Goal: Communication & Community: Answer question/provide support

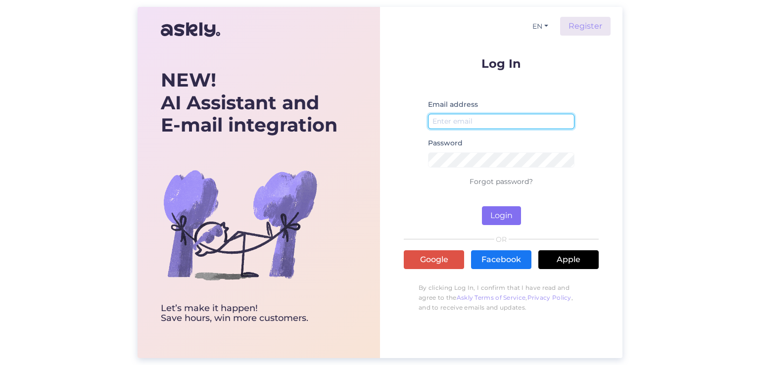
type input "[EMAIL_ADDRESS][DOMAIN_NAME]"
click at [498, 214] on button "Login" at bounding box center [501, 215] width 39 height 19
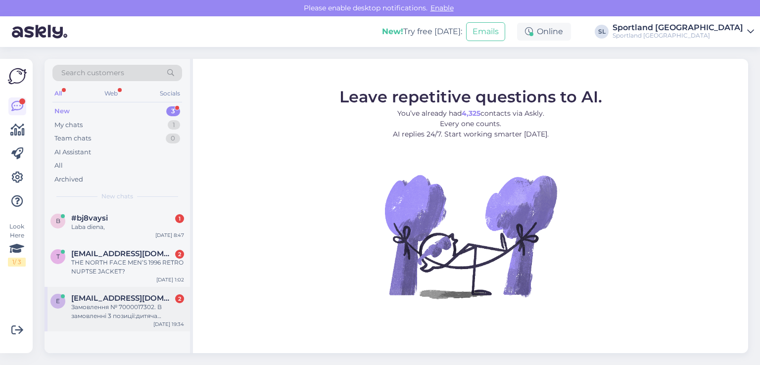
click at [149, 307] on div "Замовлення № 7000017302. В замовленні 3 позиції:дитяча футболка, жіноча майка т…" at bounding box center [127, 312] width 113 height 18
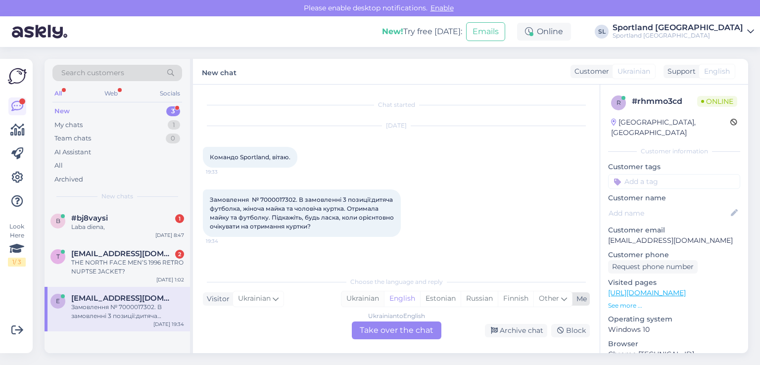
click at [368, 300] on div "Ukrainian" at bounding box center [363, 299] width 43 height 15
click at [374, 327] on div "Ukrainian to Ukrainian Take over the chat" at bounding box center [397, 331] width 90 height 18
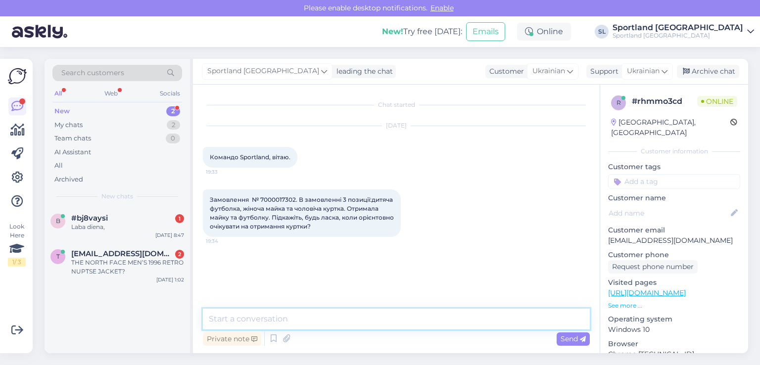
click at [371, 322] on textarea at bounding box center [396, 319] width 387 height 21
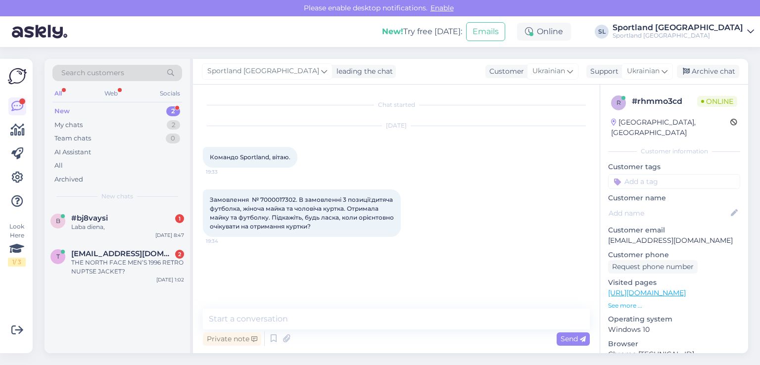
click at [293, 201] on span "Замовлення № 7000017302. В замовленні 3 позиції:дитяча футболка, жіноча майка т…" at bounding box center [303, 213] width 186 height 34
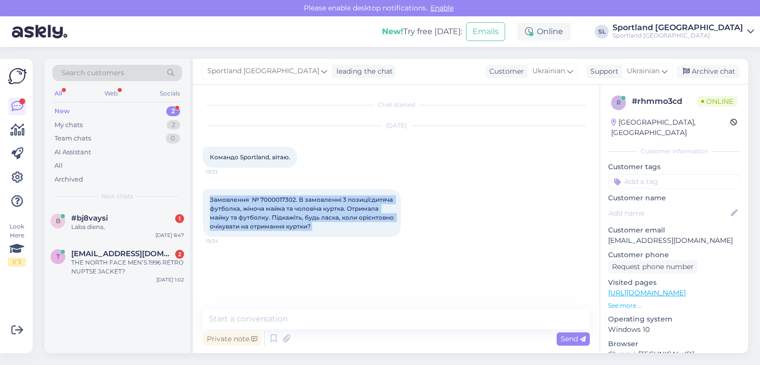
click at [293, 201] on span "Замовлення № 7000017302. В замовленні 3 позиції:дитяча футболка, жіноча майка т…" at bounding box center [303, 213] width 186 height 34
copy div "Замовлення № 7000017302. В замовленні 3 позиції:дитяча футболка, жіноча майка т…"
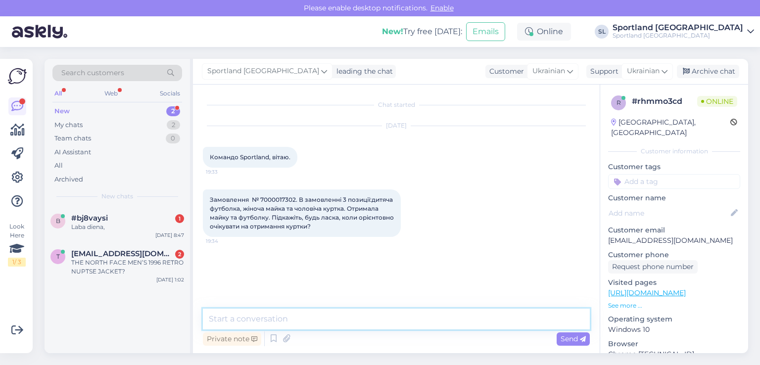
click at [302, 321] on textarea at bounding box center [396, 319] width 387 height 21
paste textarea "привіт"
type textarea "привіт"
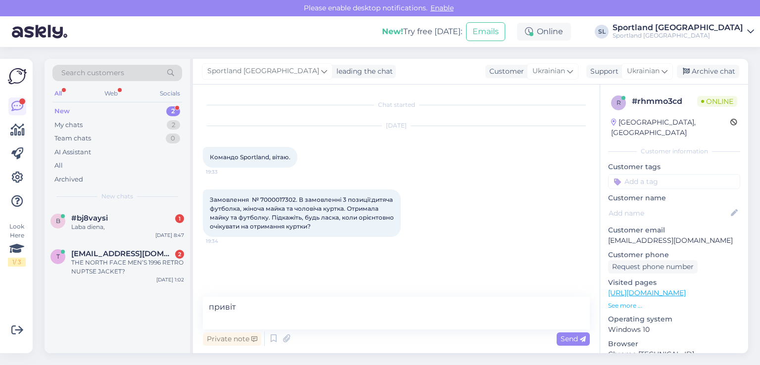
click at [567, 339] on span "Send" at bounding box center [573, 339] width 25 height 9
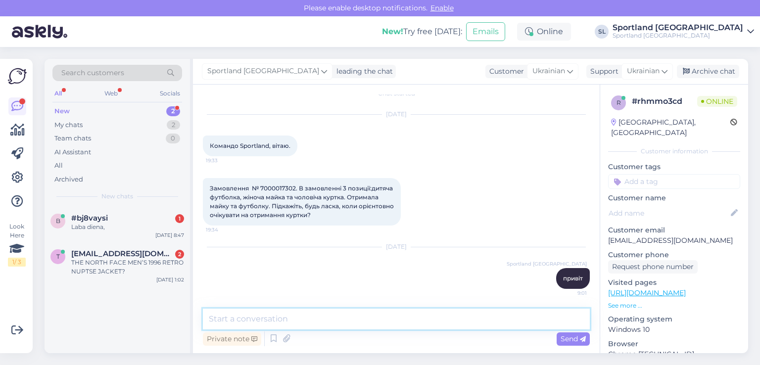
click at [264, 315] on textarea at bounding box center [396, 319] width 387 height 21
paste textarea "Решту вашої відправки буде передано кур'єру сьогодні. Додаємо номер відстеження…"
type textarea "Решту вашої відправки буде передано кур'єру сьогодні. Додаємо номер відстеження…"
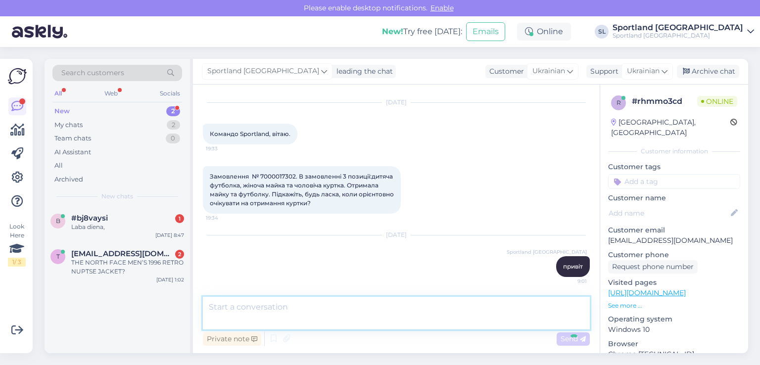
scroll to position [72, 0]
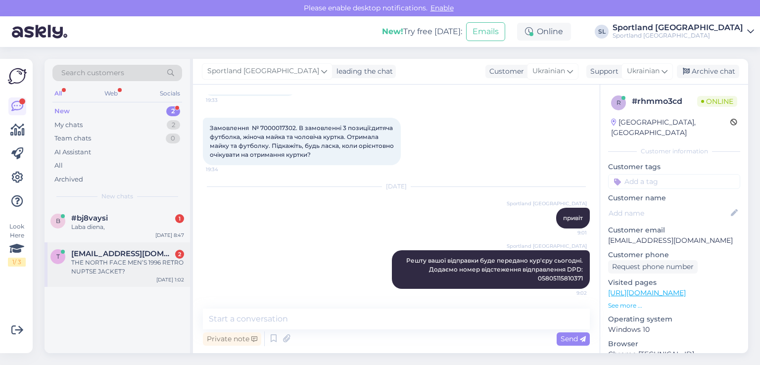
click at [102, 270] on div "THE NORTH FACE MEN’S 1996 RETRO NUPTSE JACKET?" at bounding box center [127, 267] width 113 height 18
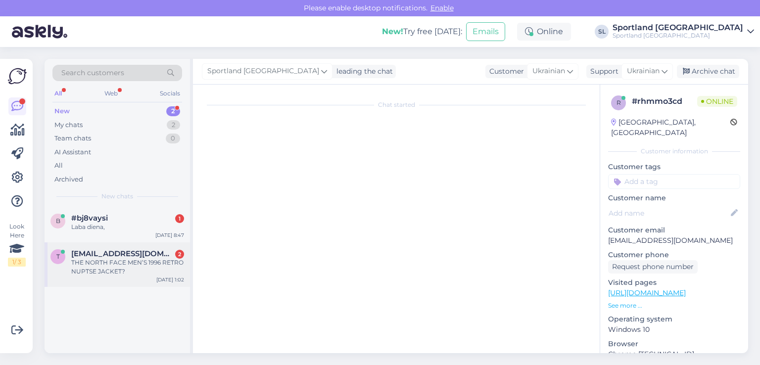
scroll to position [0, 0]
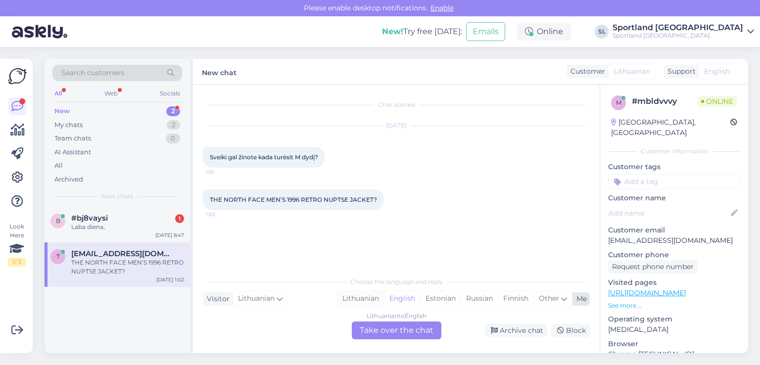
click at [362, 298] on div "Lithuanian" at bounding box center [361, 299] width 47 height 15
click at [371, 337] on div "Lithuanian to Lithuanian Take over the chat" at bounding box center [397, 331] width 90 height 18
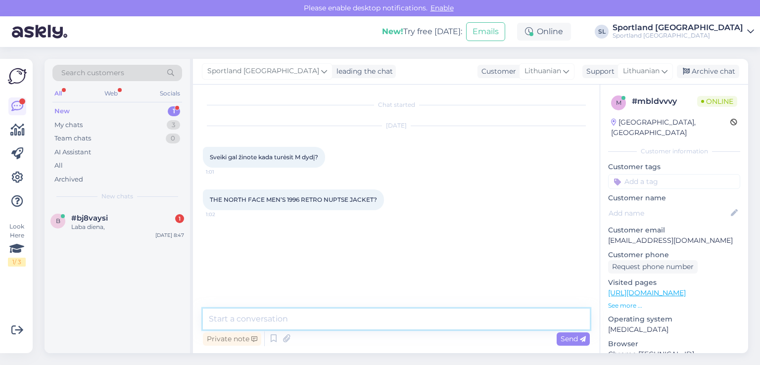
click at [325, 311] on textarea at bounding box center [396, 319] width 387 height 21
type textarea "Sveiki"
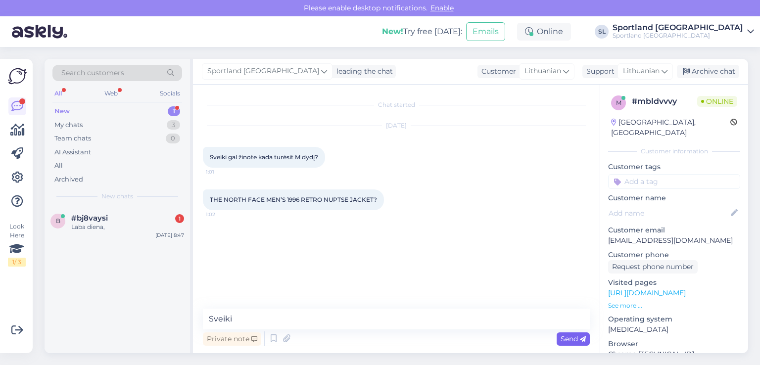
click at [561, 343] on span "Send" at bounding box center [573, 339] width 25 height 9
click at [339, 202] on span "THE NORTH FACE MEN’S 1996 RETRO NUPTSE JACKET?" at bounding box center [293, 199] width 167 height 7
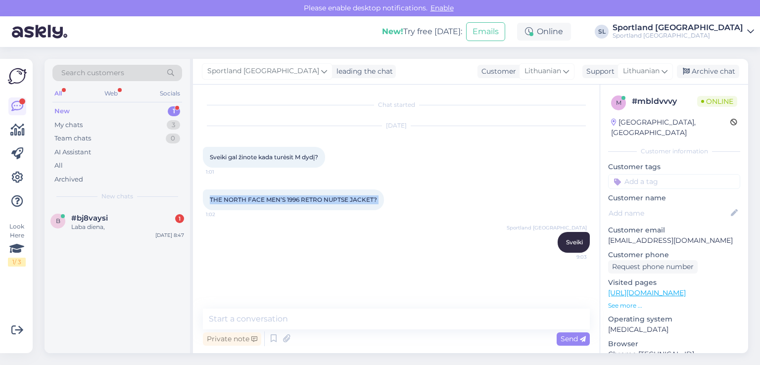
click at [339, 202] on span "THE NORTH FACE MEN’S 1996 RETRO NUPTSE JACKET?" at bounding box center [293, 199] width 167 height 7
copy div "THE NORTH FACE MEN’S 1996 RETRO NUPTSE JACKET? 1:02"
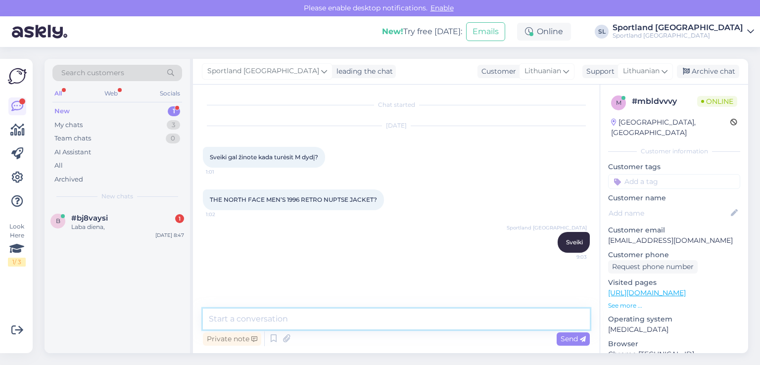
click at [345, 320] on textarea at bounding box center [396, 319] width 387 height 21
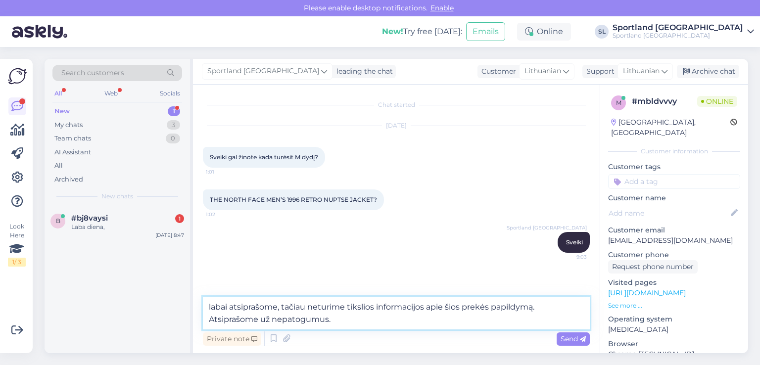
type textarea "labai atsiprašome, tačiau neturime tikslios informacijos apie šios prekės papil…"
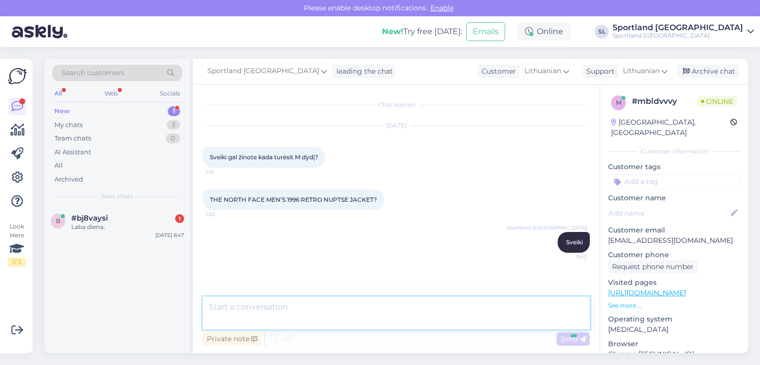
scroll to position [16, 0]
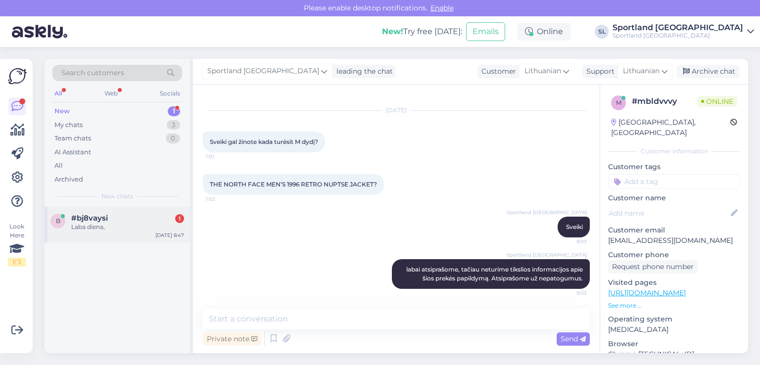
click at [117, 232] on div "b #bj8vaysi 1 Laba diena, [DATE] 8:47" at bounding box center [118, 225] width 146 height 36
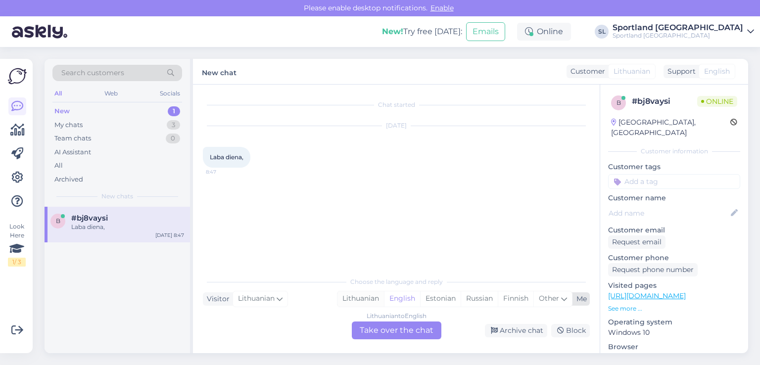
click at [360, 301] on div "Lithuanian" at bounding box center [361, 299] width 47 height 15
click at [364, 326] on div "Lithuanian to Lithuanian Take over the chat" at bounding box center [397, 331] width 90 height 18
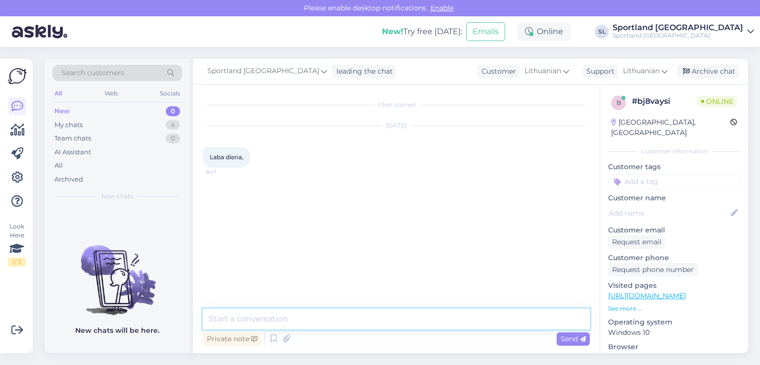
click at [361, 321] on textarea at bounding box center [396, 319] width 387 height 21
type textarea "Sveiki"
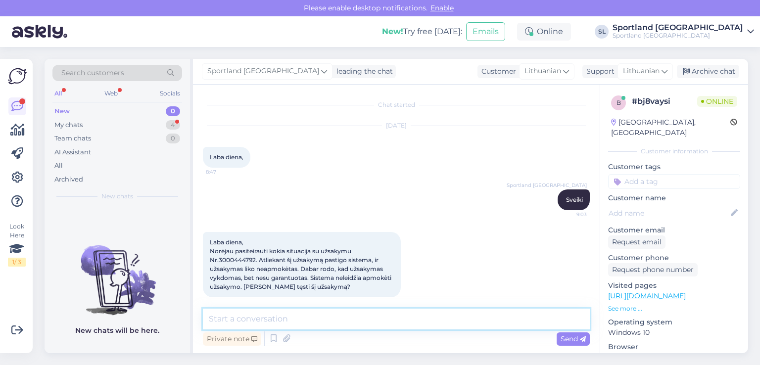
scroll to position [8, 0]
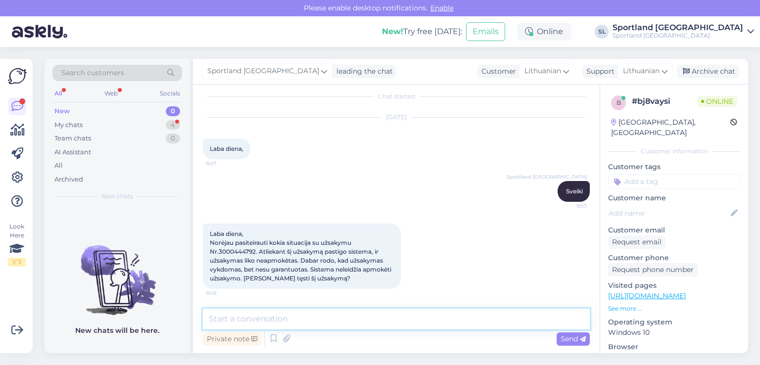
click at [327, 315] on textarea at bounding box center [396, 319] width 387 height 21
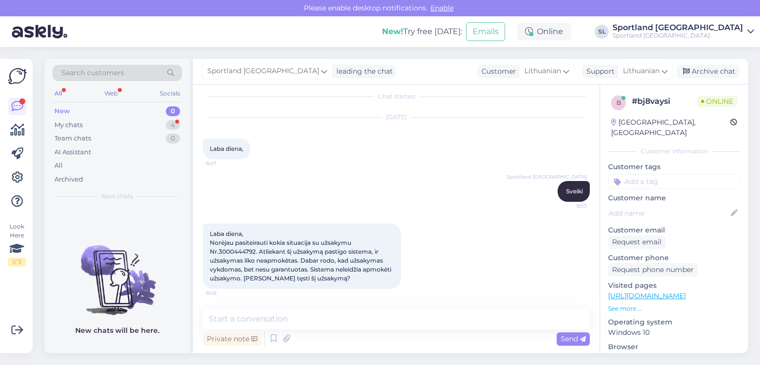
click at [246, 250] on span "Laba diena, Norėjau pasiteirauti kokia situacija su užsakymu Nr.3000444792. Atl…" at bounding box center [301, 256] width 183 height 52
copy span "3000444792"
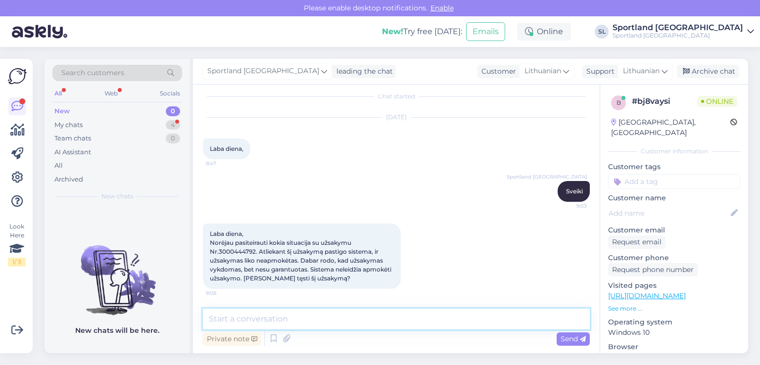
click at [339, 323] on textarea at bounding box center [396, 319] width 387 height 21
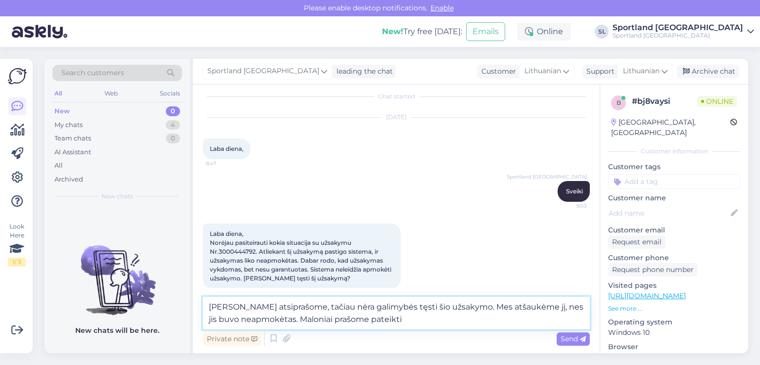
click at [409, 317] on textarea "[PERSON_NAME] atsiprašome, tačiau nėra galimybės tęsti šio užsakymo. Mes atšauk…" at bounding box center [396, 313] width 387 height 33
type textarea "[PERSON_NAME] atsiprašome, tačiau nėra galimybės tęsti šio užsakymo. Mes atšauk…"
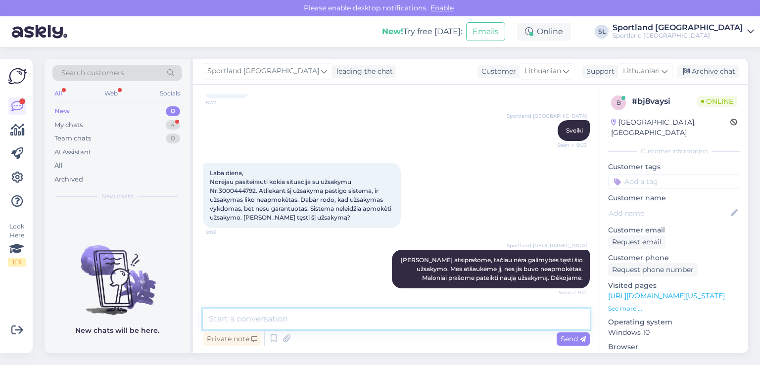
scroll to position [121, 0]
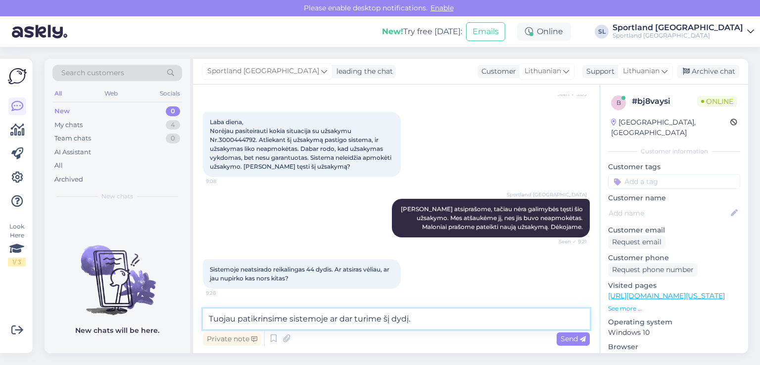
type textarea "Tuojau patikrinsime sistemoje ar dar turime šį dydį."
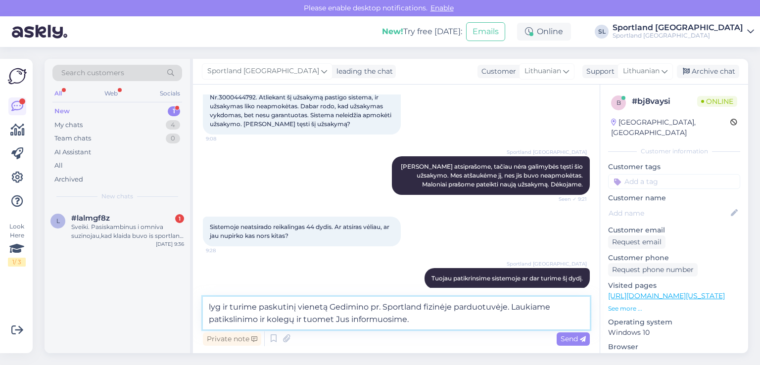
type textarea "lyg ir turime paskutinį vienetą Gedimino pr. Sportland fizinėje parduotuvėje. L…"
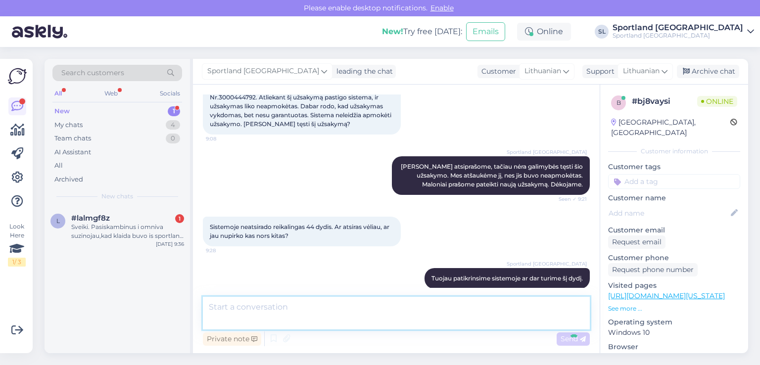
scroll to position [224, 0]
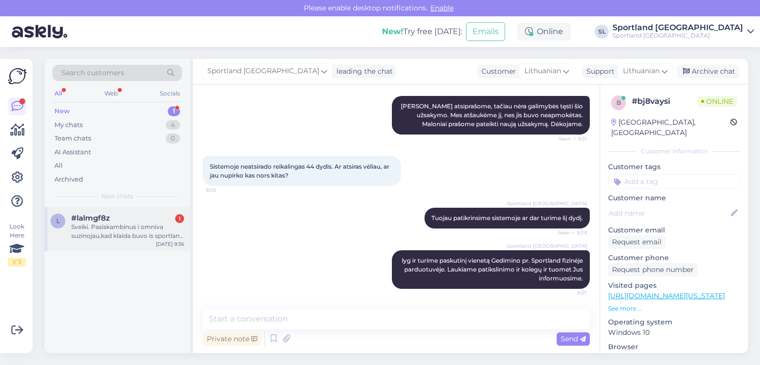
click at [112, 224] on div "Sveiki. Pasiskambinus i omniva suzinojau,kad klaida buvo is sportland puses. Ka…" at bounding box center [127, 232] width 113 height 18
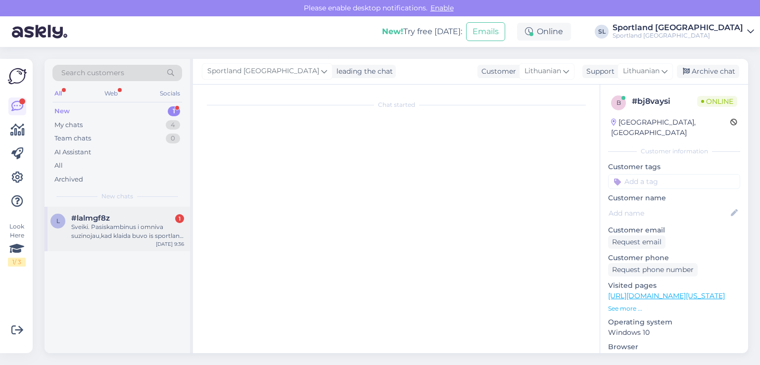
scroll to position [609, 0]
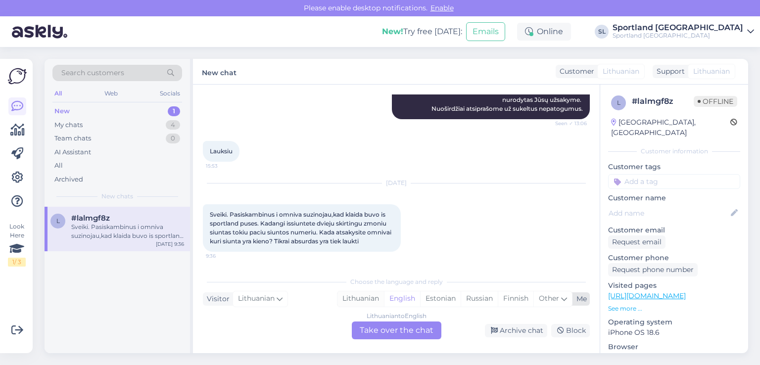
click at [370, 299] on div "Lithuanian" at bounding box center [361, 299] width 47 height 15
click at [368, 329] on div "Lithuanian to Lithuanian Take over the chat" at bounding box center [397, 331] width 90 height 18
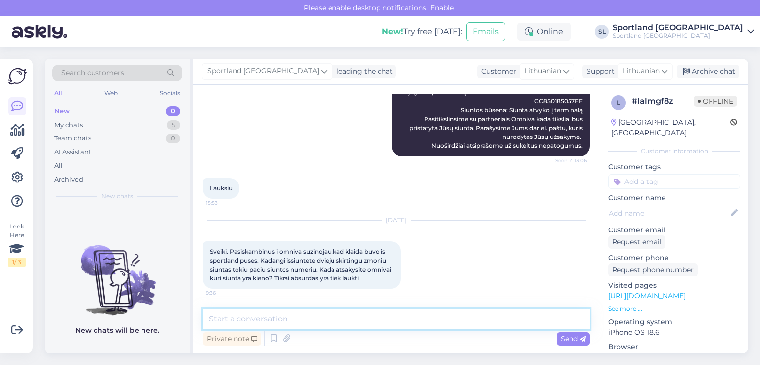
click at [365, 315] on textarea at bounding box center [396, 319] width 387 height 21
type textarea "Sveiki"
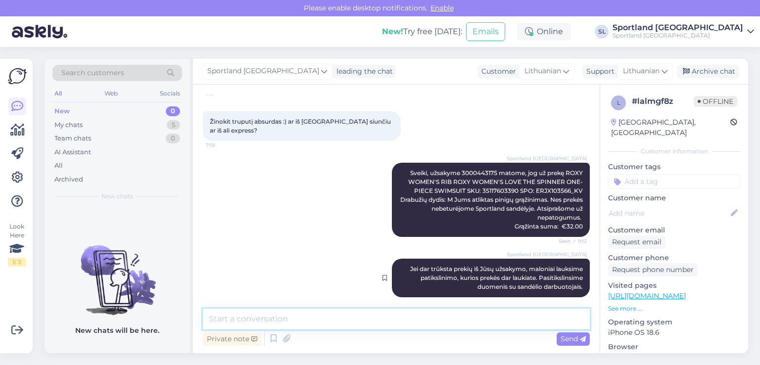
scroll to position [70, 0]
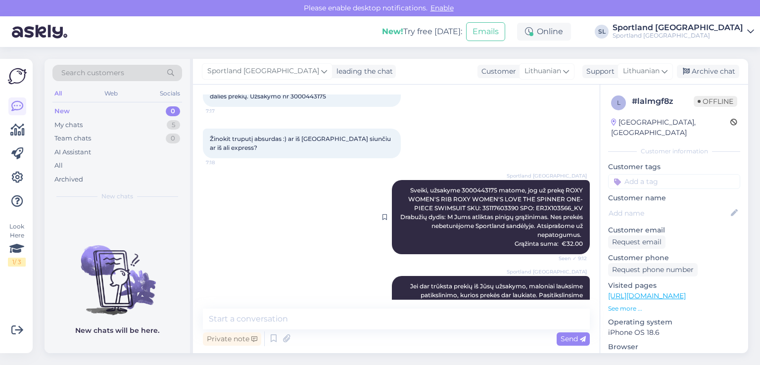
click at [464, 187] on span "Sveiki, užsakyme 3000443175 matome, jog už prekę ROXY WOMEN'S RIB ROXY WOMEN'S …" at bounding box center [492, 217] width 184 height 61
copy span "3000443175"
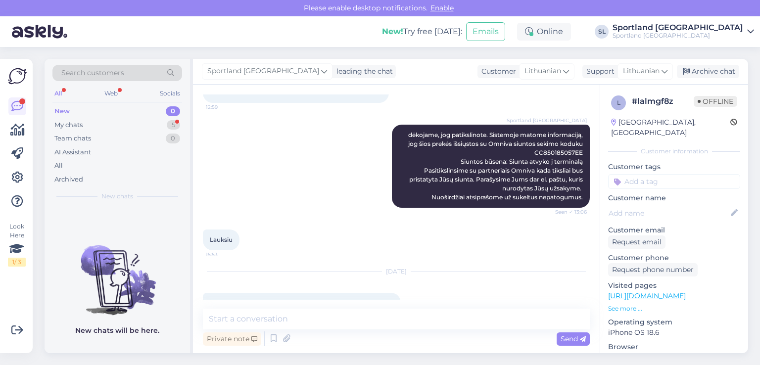
scroll to position [614, 0]
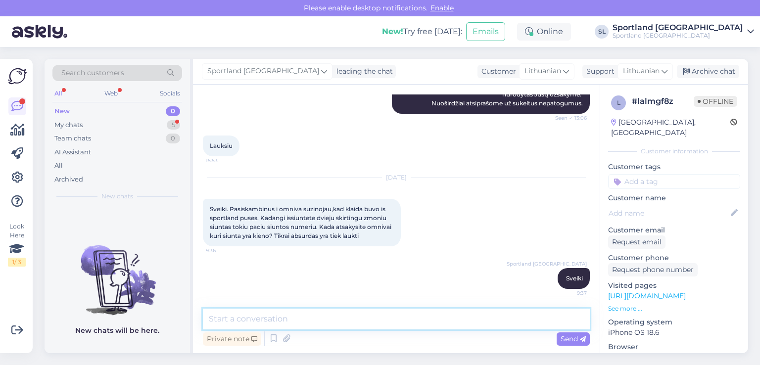
click at [376, 317] on textarea at bounding box center [396, 319] width 387 height 21
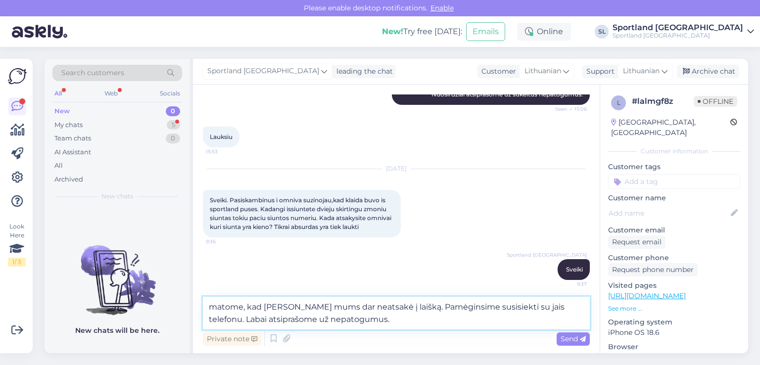
type textarea "matome, kad [PERSON_NAME] mums dar neatsakė į laišką. Pamėginsime susisiekti su…"
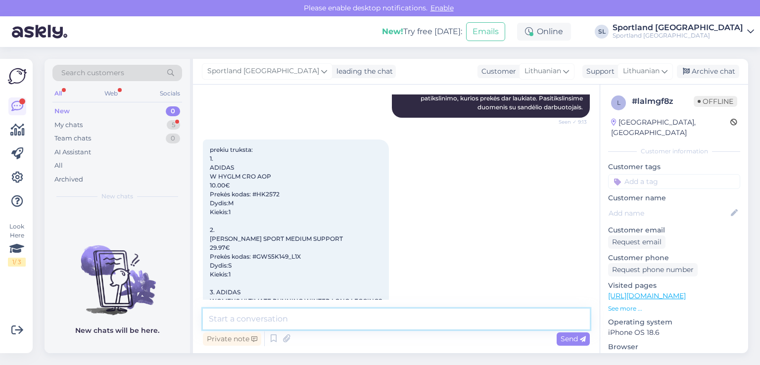
scroll to position [279, 0]
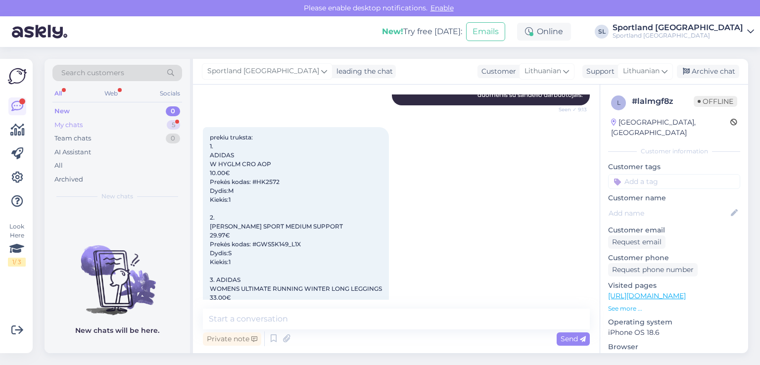
click at [135, 129] on div "My chats 5" at bounding box center [117, 125] width 130 height 14
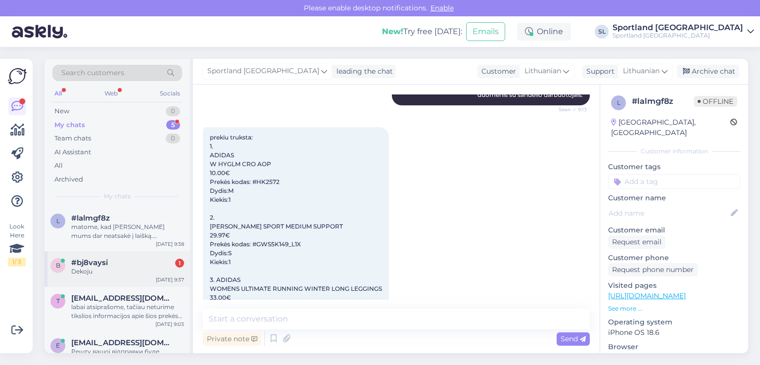
click at [107, 276] on div "Dekoju" at bounding box center [127, 271] width 113 height 9
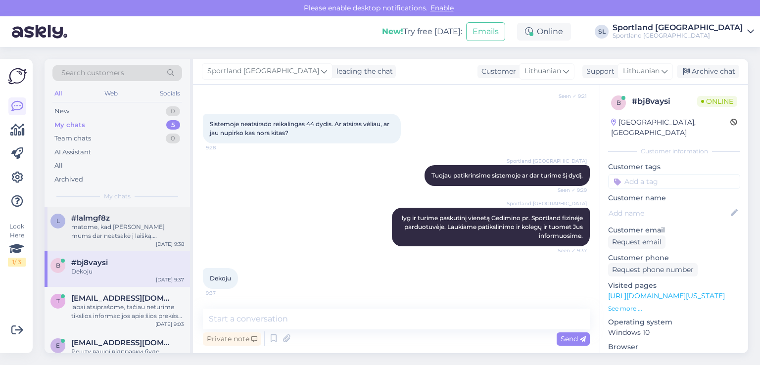
click at [119, 228] on div "matome, kad [PERSON_NAME] mums dar neatsakė į laišką. Pamėginsime susisiekti su…" at bounding box center [127, 232] width 113 height 18
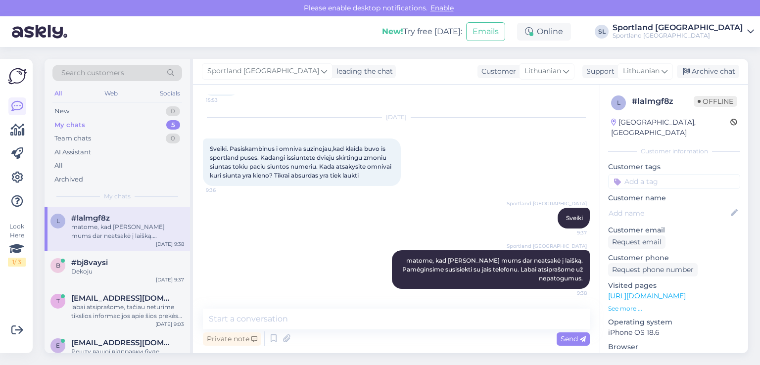
scroll to position [58, 0]
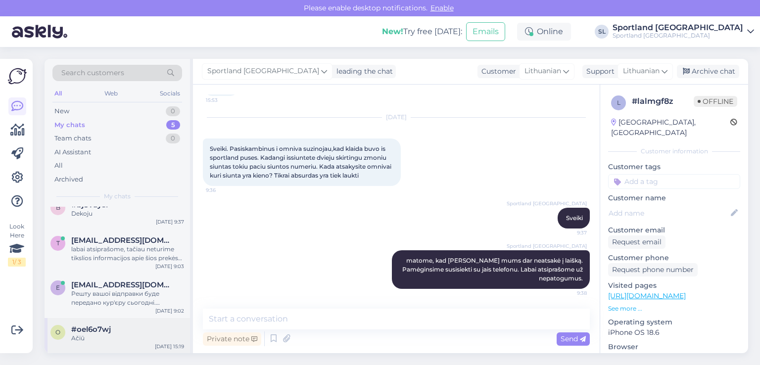
click at [113, 336] on div "Ačiū" at bounding box center [127, 338] width 113 height 9
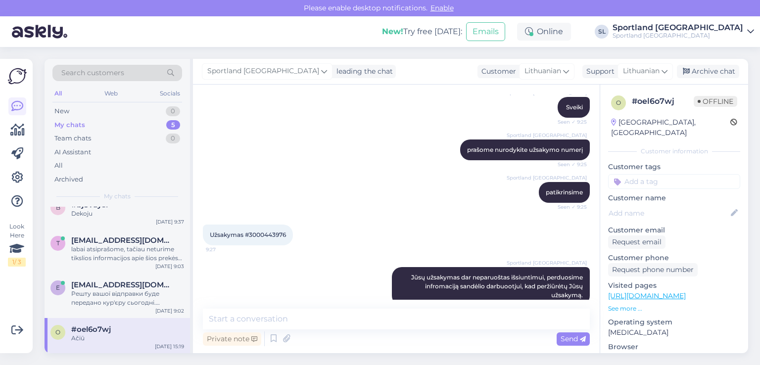
scroll to position [61, 0]
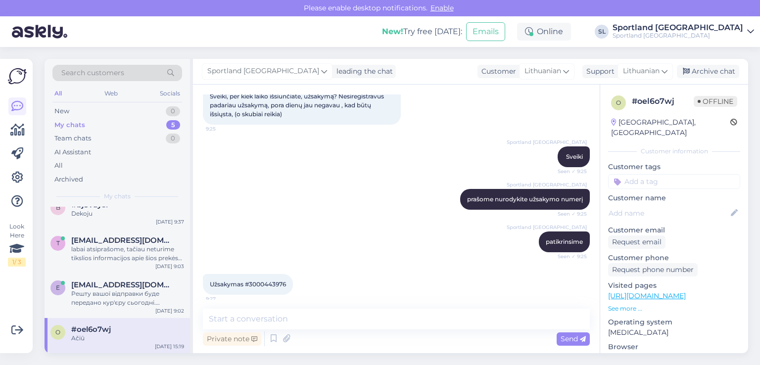
click at [275, 282] on span "Užsakymas #3000443976" at bounding box center [248, 284] width 76 height 7
copy div "3000443976 9:27"
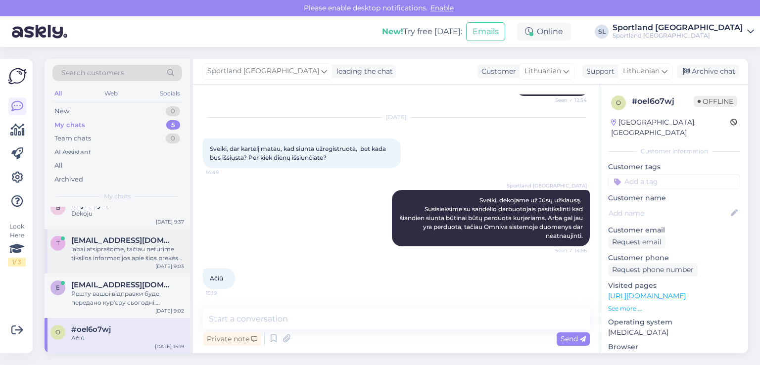
scroll to position [0, 0]
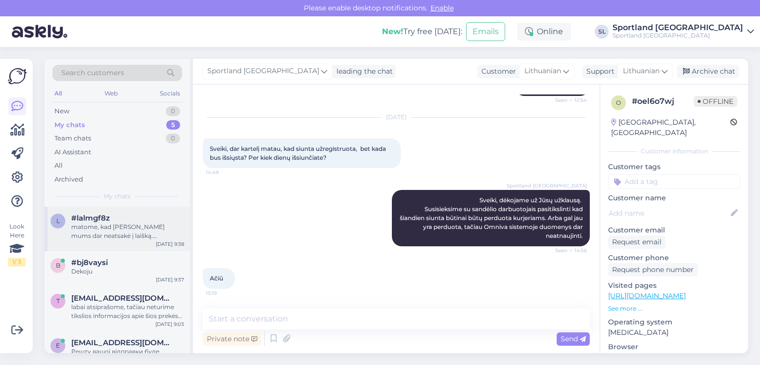
click at [121, 227] on div "matome, kad [PERSON_NAME] mums dar neatsakė į laišką. Pamėginsime susisiekti su…" at bounding box center [127, 232] width 113 height 18
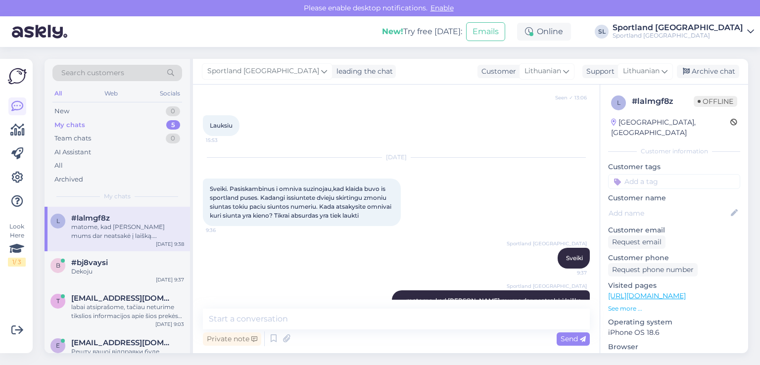
scroll to position [527, 0]
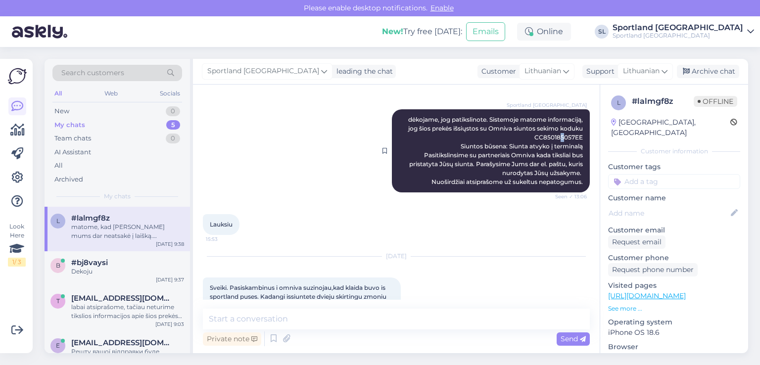
click at [555, 146] on span "dėkojame, jog patikslinote. Sistemoje matome informaciją, jog šios prekės išsių…" at bounding box center [497, 151] width 178 height 70
copy span "5"
click at [560, 147] on span "dėkojame, jog patikslinote. Sistemoje matome informaciją, jog šios prekės išsių…" at bounding box center [497, 151] width 178 height 70
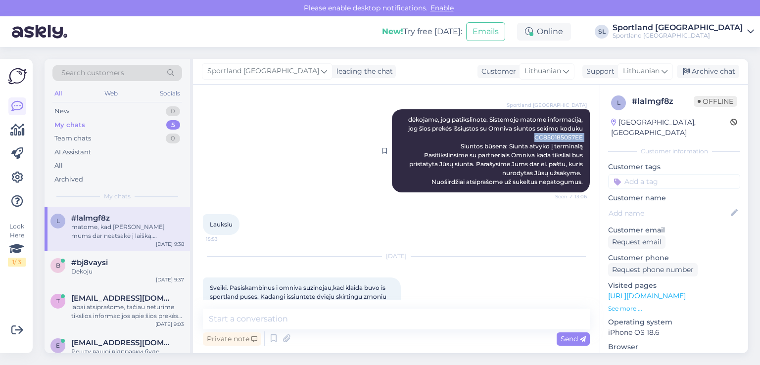
copy span "CC850185057EE"
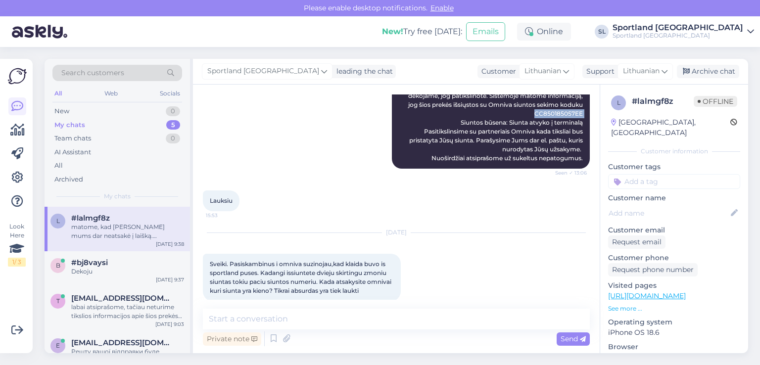
scroll to position [526, 0]
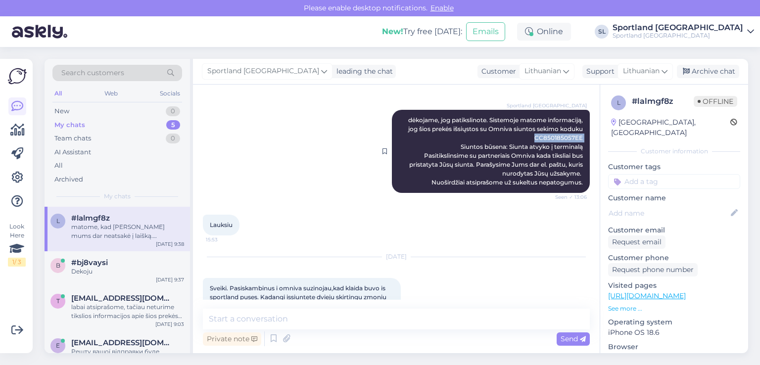
copy span "CC850185057EE"
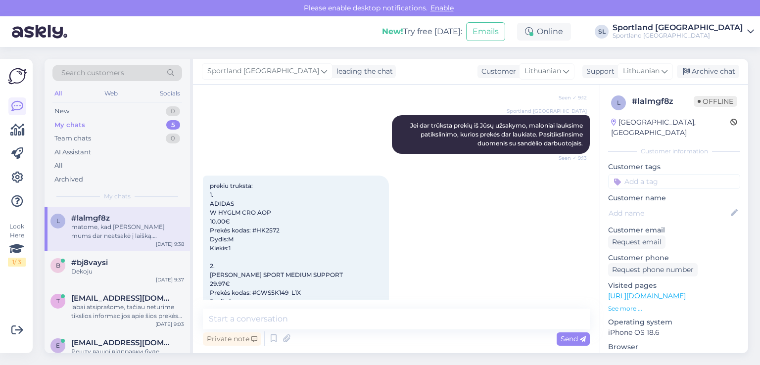
scroll to position [229, 0]
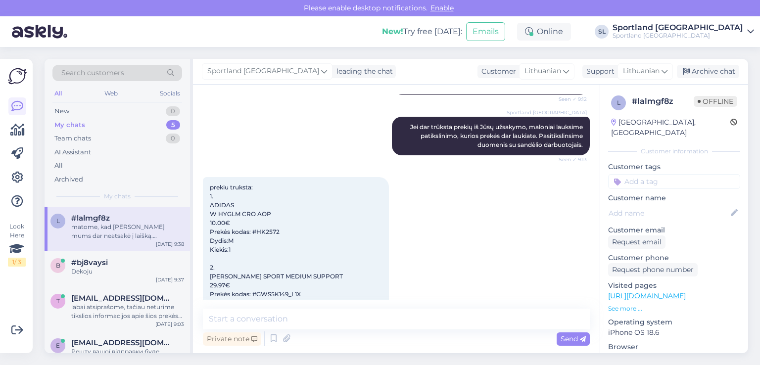
click at [268, 235] on span "prekiu truksta: 1. ADIDAS W HYGLM CRO AOP 10.00€ Prekės kodas: #HK2572 Dydis:M …" at bounding box center [296, 281] width 172 height 195
click at [266, 234] on span "prekiu truksta: 1. ADIDAS W HYGLM CRO AOP 10.00€ Prekės kodas: #HK2572 Dydis:M …" at bounding box center [296, 281] width 172 height 195
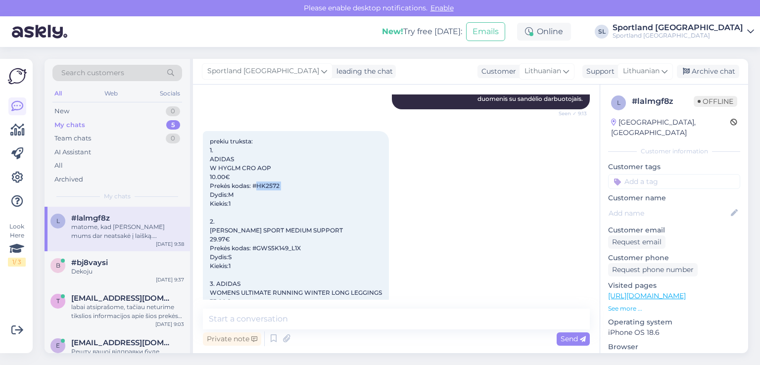
scroll to position [328, 0]
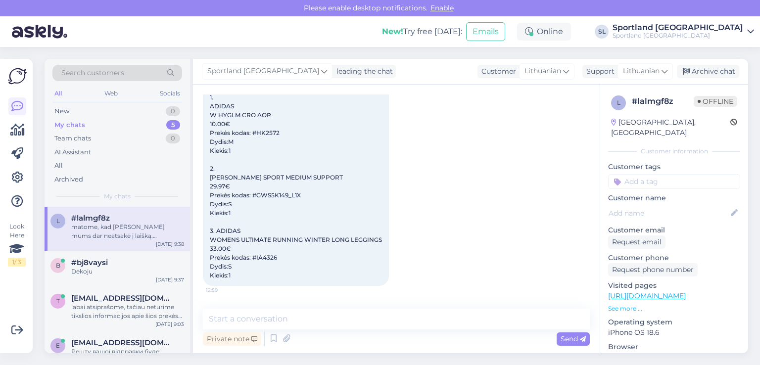
click at [275, 201] on span "prekiu truksta: 1. ADIDAS W HYGLM CRO AOP 10.00€ Prekės kodas: #HK2572 Dydis:M …" at bounding box center [296, 182] width 172 height 195
copy span "GWS5K149_L1X"
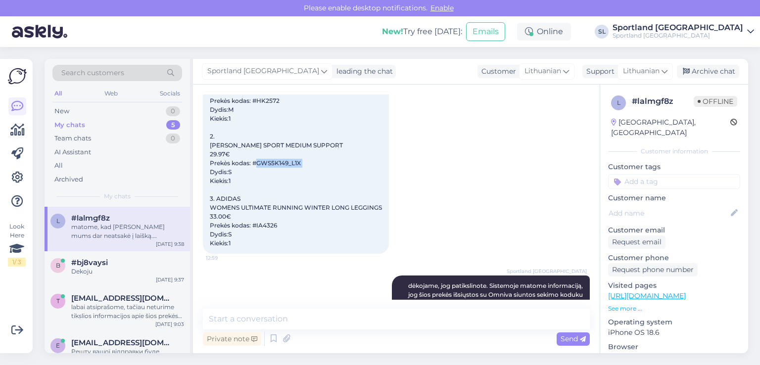
scroll to position [378, 0]
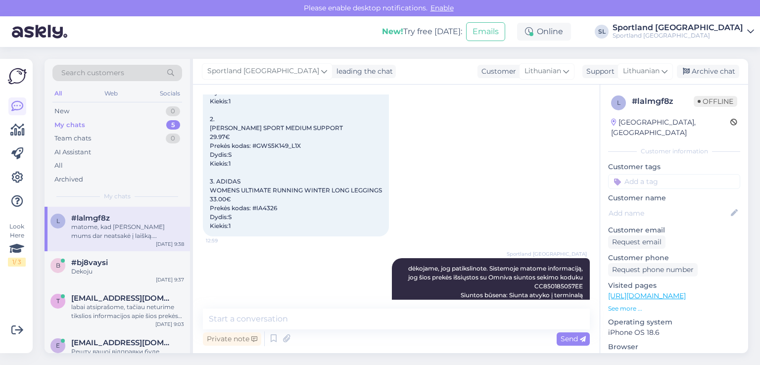
click at [271, 215] on span "prekiu truksta: 1. ADIDAS W HYGLM CRO AOP 10.00€ Prekės kodas: #HK2572 Dydis:M …" at bounding box center [296, 132] width 172 height 195
copy span "IA4326"
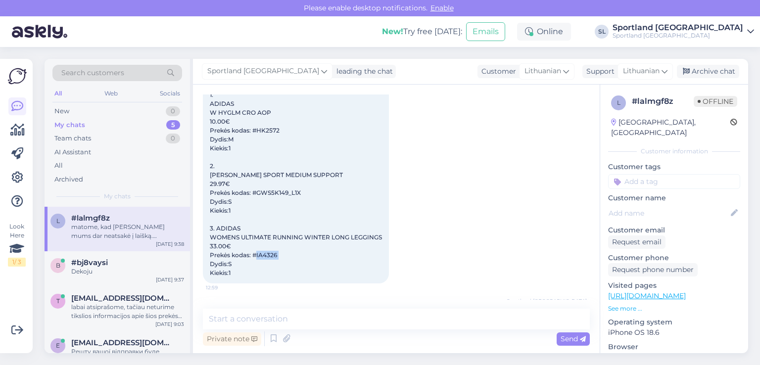
scroll to position [279, 0]
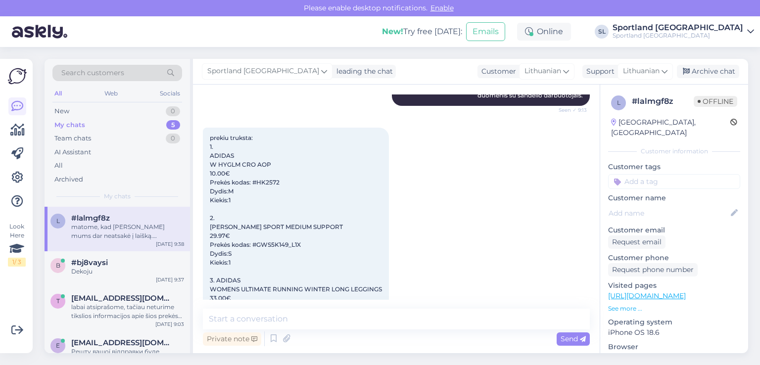
click at [446, 247] on div "prekiu truksta: 1. ADIDAS W HYGLM CRO AOP 10.00€ Prekės kodas: #HK2572 Dydis:M …" at bounding box center [396, 232] width 387 height 230
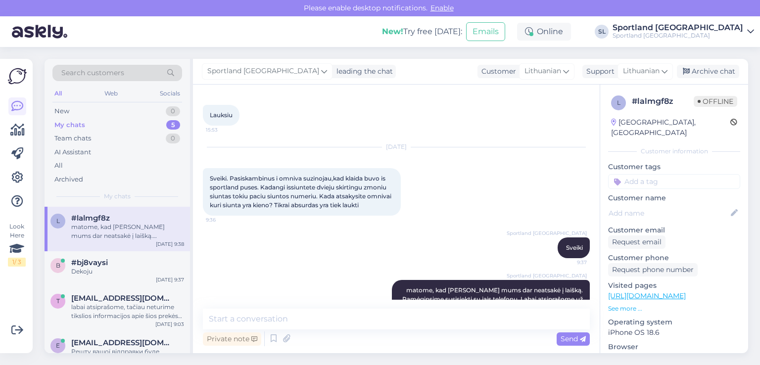
scroll to position [675, 0]
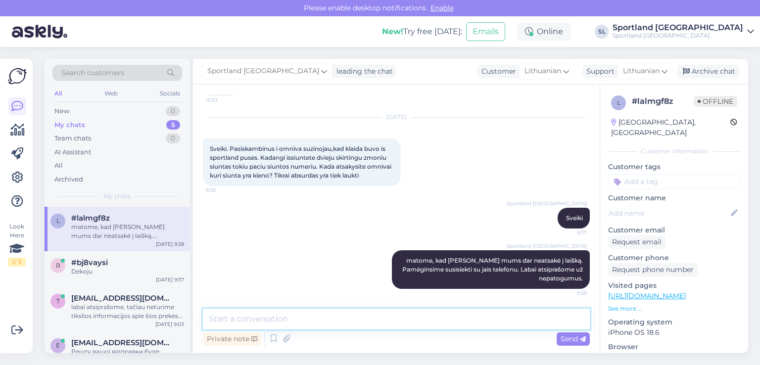
click at [414, 315] on textarea at bounding box center [396, 319] width 387 height 21
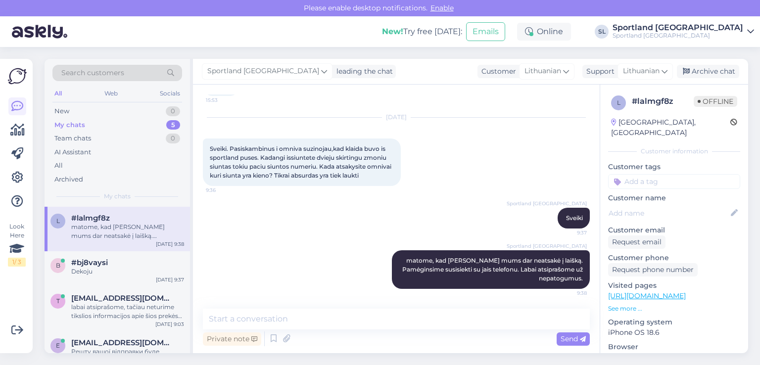
click at [458, 337] on div "Private note Send" at bounding box center [396, 339] width 387 height 19
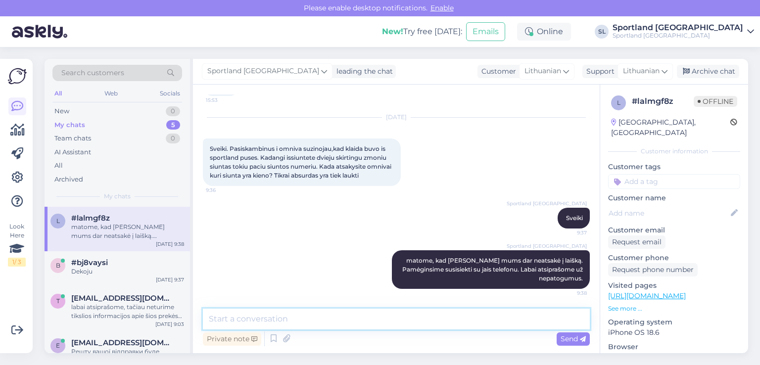
click at [449, 319] on textarea at bounding box center [396, 319] width 387 height 21
type textarea "p"
paste textarea "CC850185057EE"
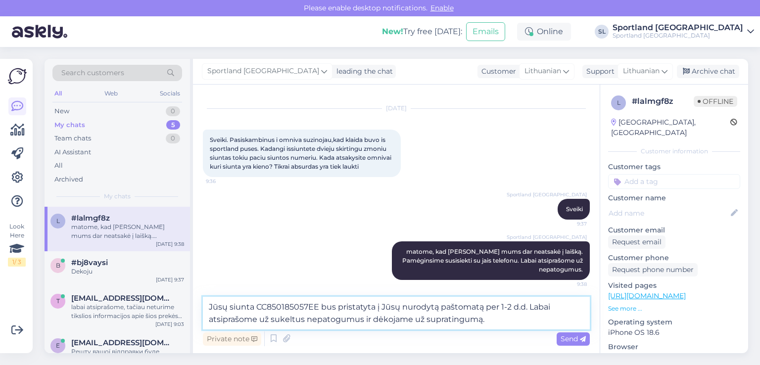
type textarea "Jūsų siunta CC850185057EE bus pristatyta į Jūsų nurodytą paštomatą per 1-2 d.d.…"
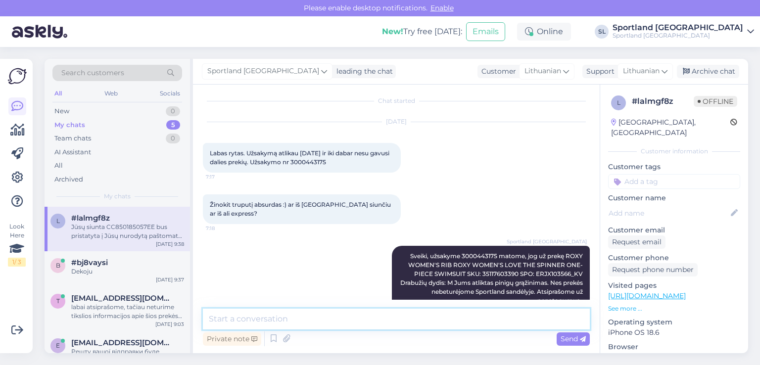
scroll to position [0, 0]
